Goal: Task Accomplishment & Management: Use online tool/utility

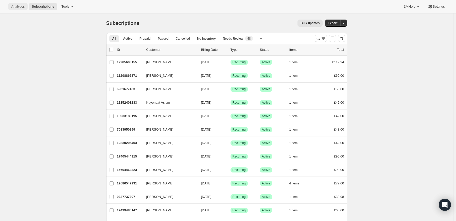
click at [13, 5] on span "Analytics" at bounding box center [17, 7] width 13 height 4
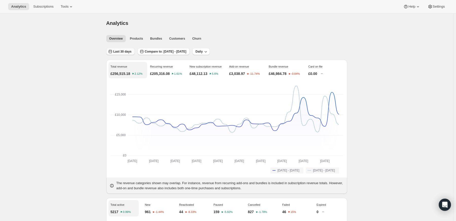
click at [122, 50] on span "Last 30 days" at bounding box center [122, 51] width 18 height 4
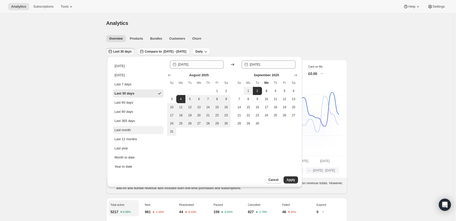
click at [124, 132] on div "Last month" at bounding box center [122, 129] width 16 height 5
type input "[DATE]"
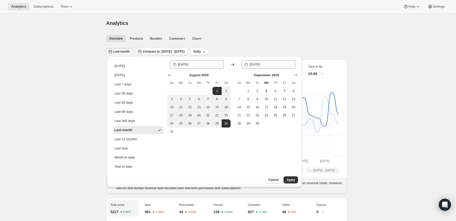
type input "[DATE]"
click at [296, 178] on button "Apply" at bounding box center [291, 179] width 14 height 7
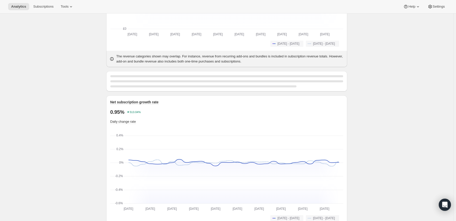
scroll to position [127, 0]
